Goal: Task Accomplishment & Management: Manage account settings

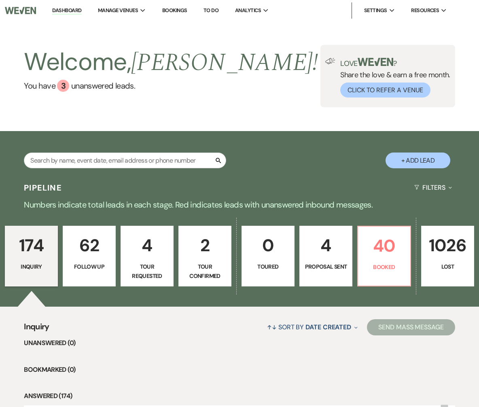
click at [179, 9] on link "Bookings" at bounding box center [174, 10] width 25 height 7
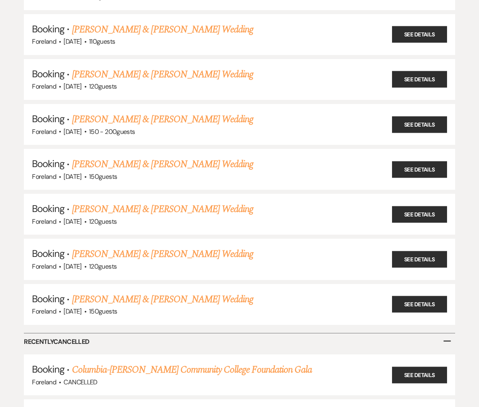
scroll to position [312, 0]
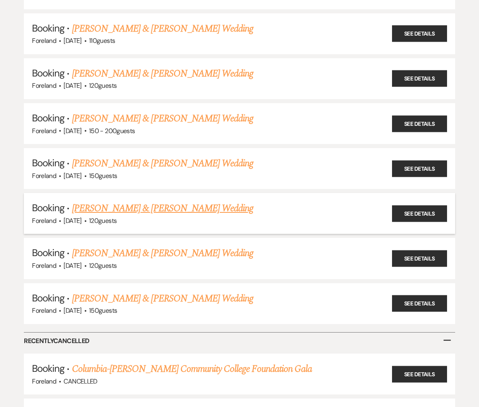
click at [205, 209] on link "[PERSON_NAME] & [PERSON_NAME] Wedding" at bounding box center [162, 208] width 181 height 15
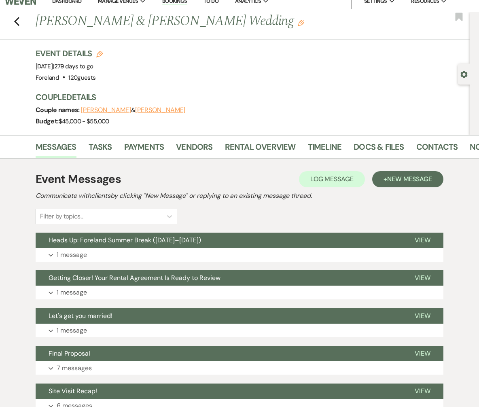
scroll to position [10, 0]
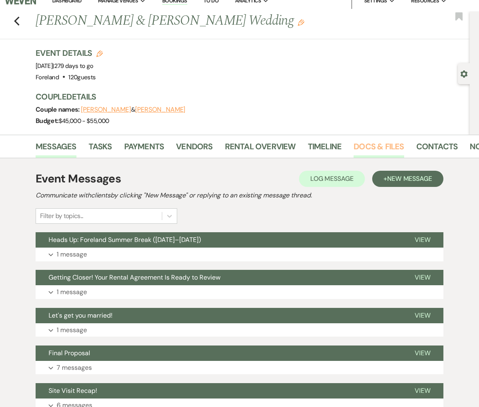
click at [378, 143] on link "Docs & Files" at bounding box center [379, 149] width 50 height 18
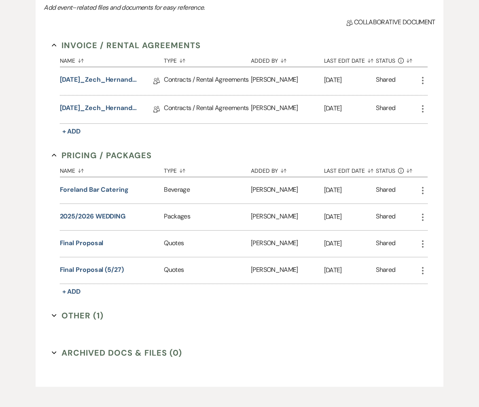
scroll to position [207, 0]
click at [103, 267] on button "Final Proposal (5/27)" at bounding box center [92, 270] width 64 height 10
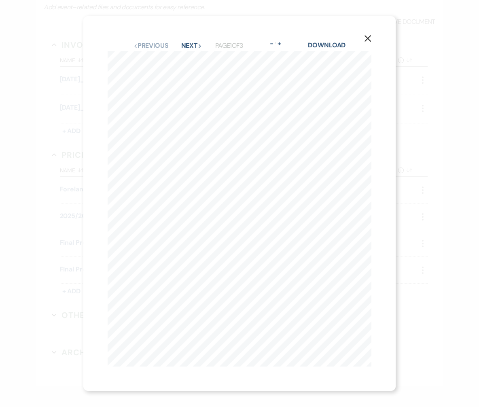
click at [367, 36] on icon "X" at bounding box center [367, 38] width 7 height 7
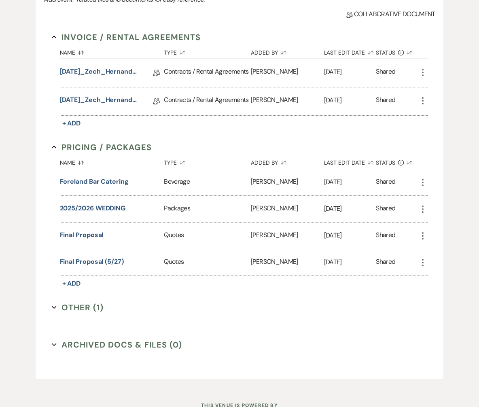
scroll to position [246, 0]
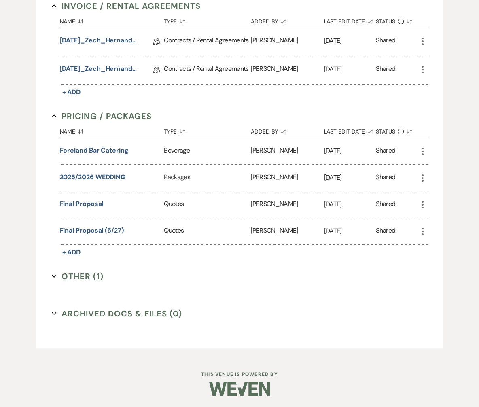
click at [57, 274] on button "Other (1) Expand" at bounding box center [78, 276] width 52 height 12
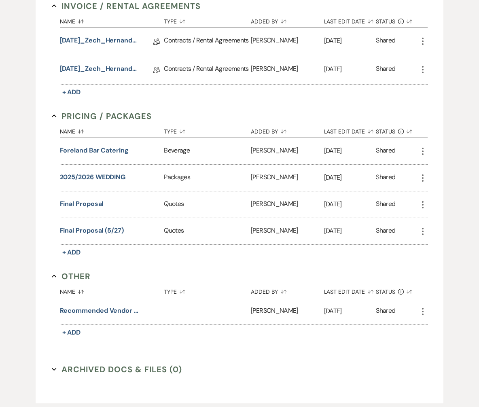
click at [57, 274] on button "Other Collapse" at bounding box center [71, 276] width 39 height 12
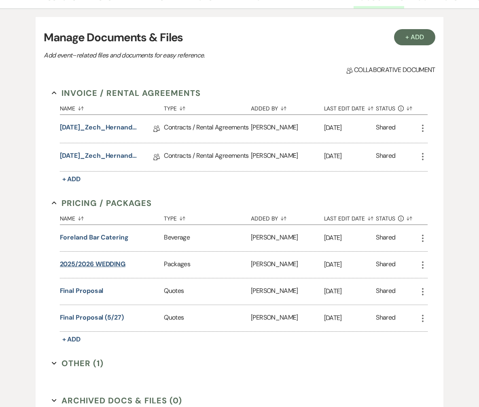
scroll to position [158, 0]
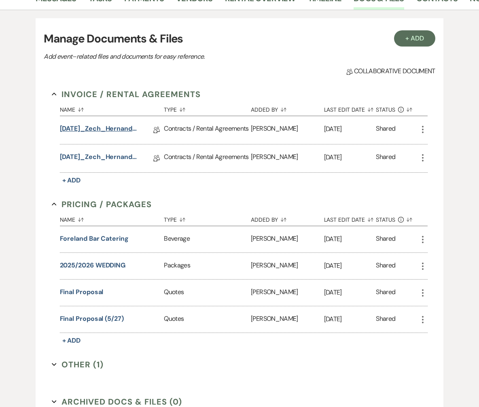
click at [119, 132] on link "[DATE]_Zech_Hernandez_Rental_Agreement.pdf" at bounding box center [100, 130] width 81 height 13
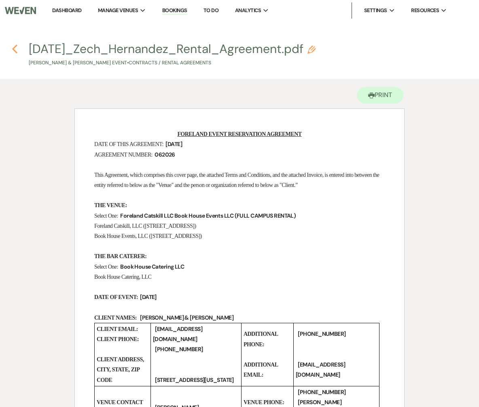
click at [16, 50] on icon "Previous" at bounding box center [15, 49] width 6 height 10
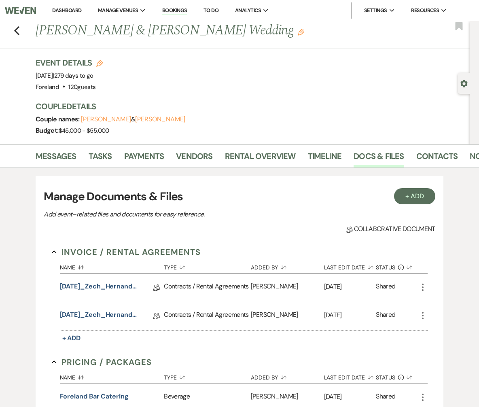
scroll to position [158, 0]
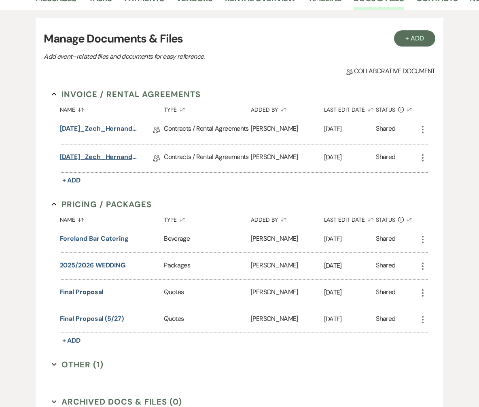
click at [107, 157] on link "[DATE]_Zech_Hernandez_Event Contract" at bounding box center [100, 158] width 81 height 13
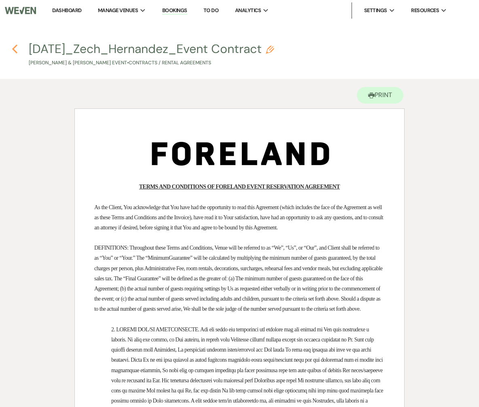
click at [15, 49] on icon "Previous" at bounding box center [15, 49] width 6 height 10
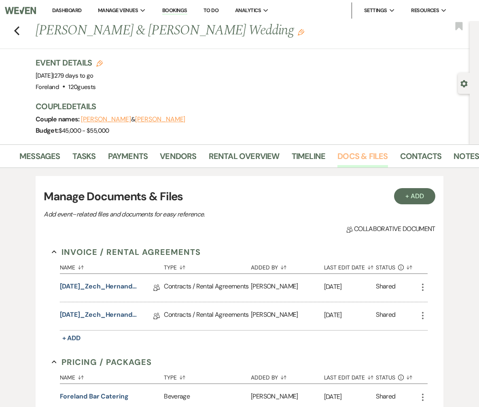
scroll to position [0, 24]
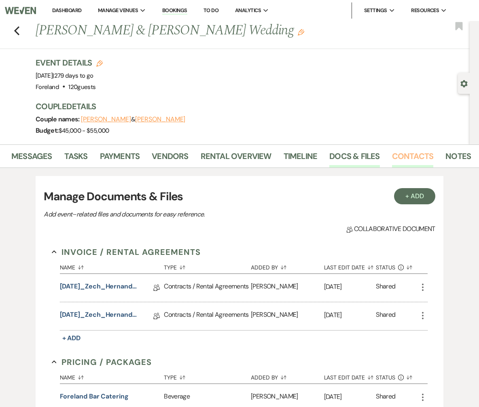
click at [419, 151] on link "Contacts" at bounding box center [413, 159] width 42 height 18
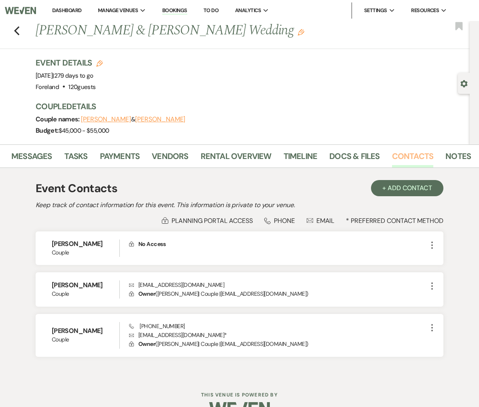
scroll to position [21, 0]
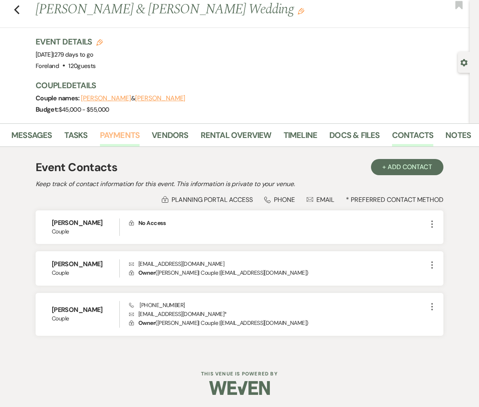
click at [109, 132] on link "Payments" at bounding box center [120, 138] width 40 height 18
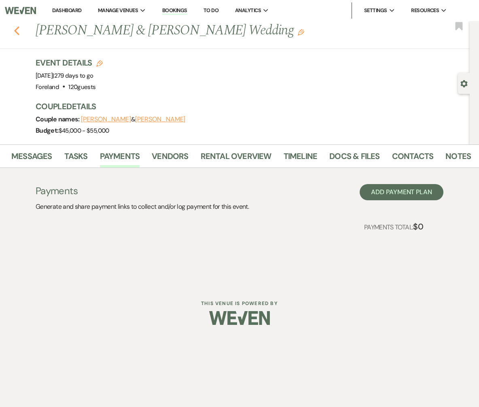
click at [15, 30] on icon "Previous" at bounding box center [17, 31] width 6 height 10
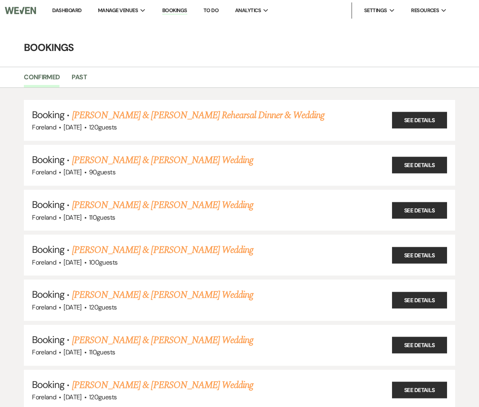
scroll to position [312, 0]
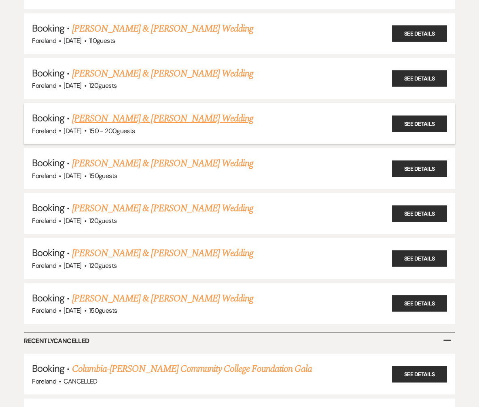
click at [171, 114] on link "[PERSON_NAME] & [PERSON_NAME] Wedding" at bounding box center [162, 118] width 181 height 15
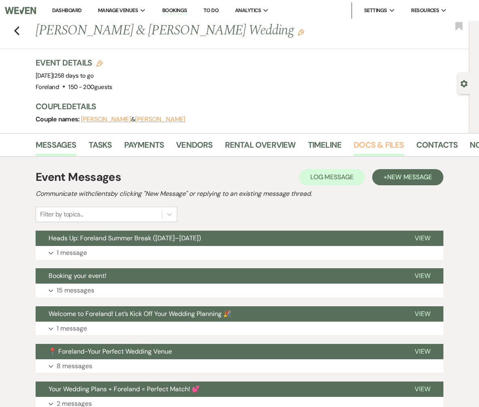
click at [379, 146] on link "Docs & Files" at bounding box center [379, 147] width 50 height 18
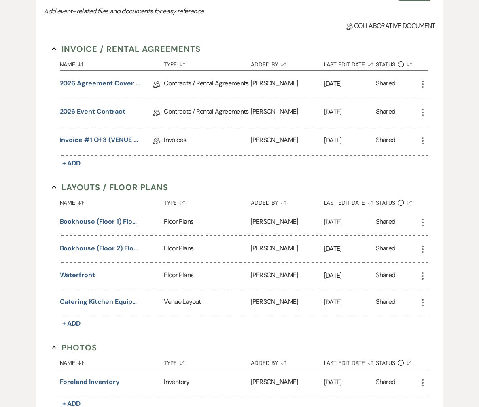
scroll to position [206, 0]
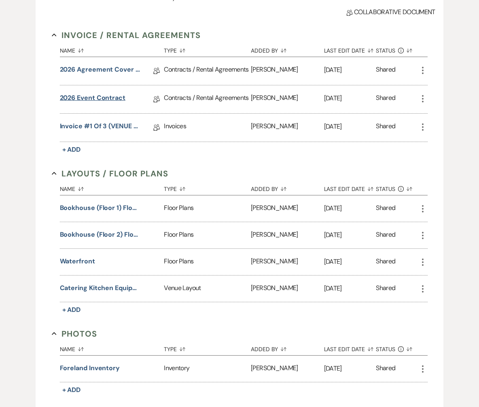
click at [99, 97] on link "2026 Event Contract" at bounding box center [93, 99] width 66 height 13
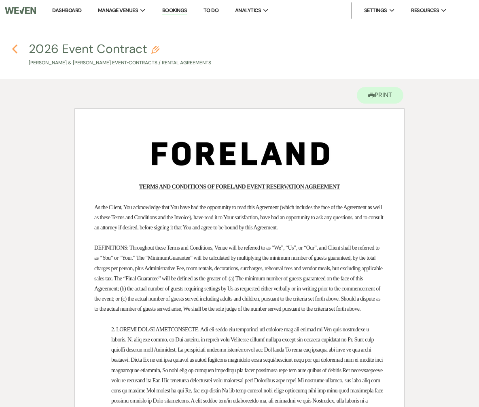
click at [16, 45] on icon "Previous" at bounding box center [15, 49] width 6 height 10
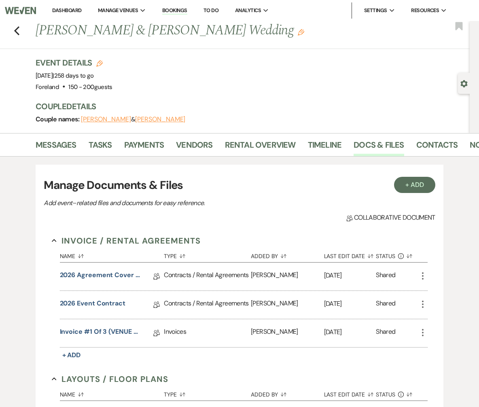
scroll to position [206, 0]
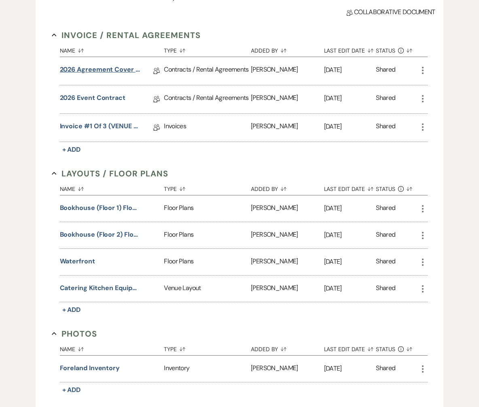
click at [96, 72] on link "2026 Agreement Cover Page" at bounding box center [100, 71] width 81 height 13
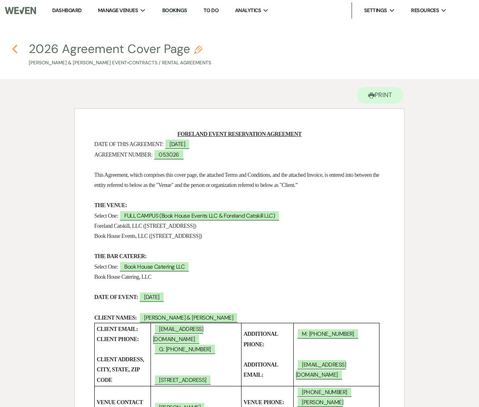
click at [17, 45] on icon "Previous" at bounding box center [15, 49] width 6 height 10
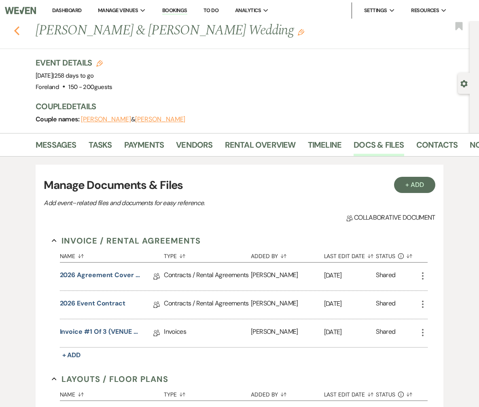
click at [16, 32] on use "button" at bounding box center [16, 30] width 5 height 9
